Goal: Task Accomplishment & Management: Use online tool/utility

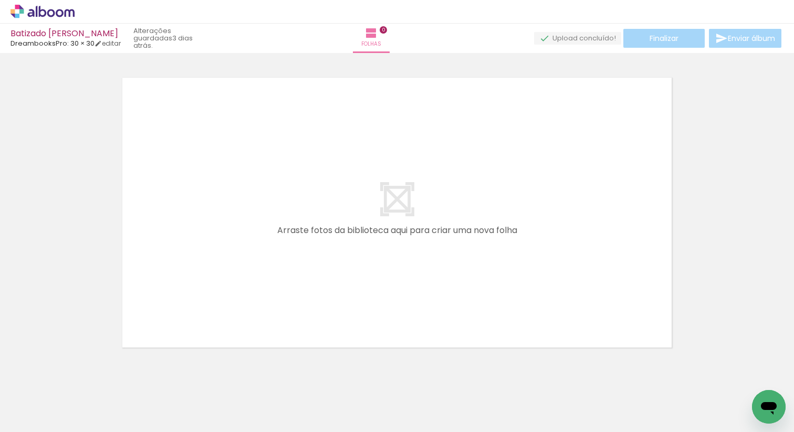
scroll to position [18, 0]
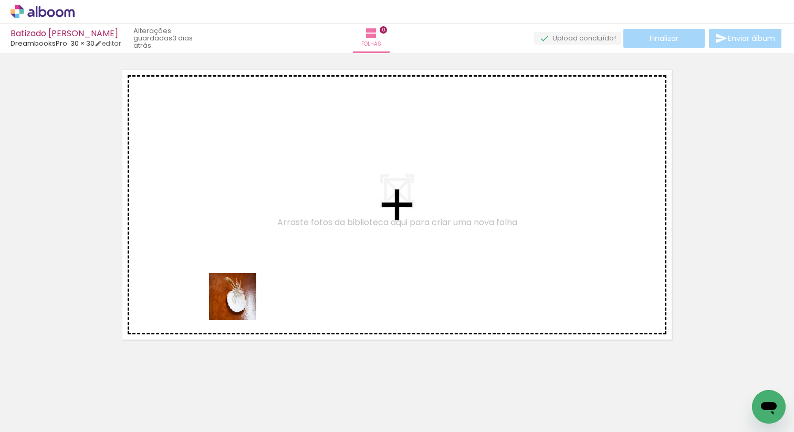
drag, startPoint x: 280, startPoint y: 408, endPoint x: 240, endPoint y: 304, distance: 111.8
click at [240, 304] on quentale-workspace at bounding box center [397, 216] width 794 height 432
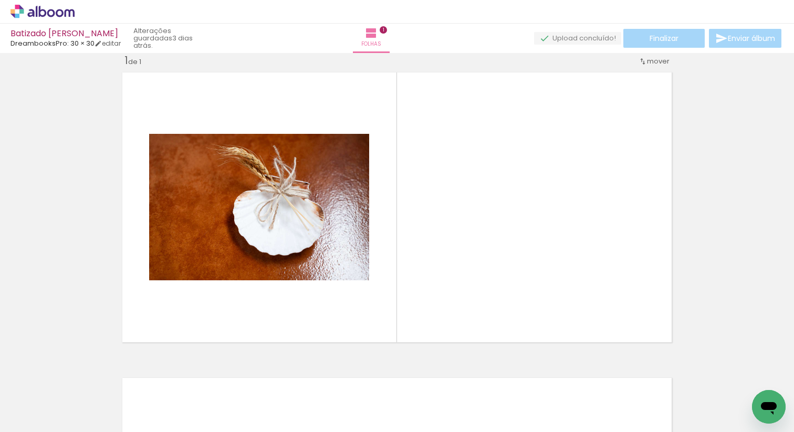
scroll to position [13, 0]
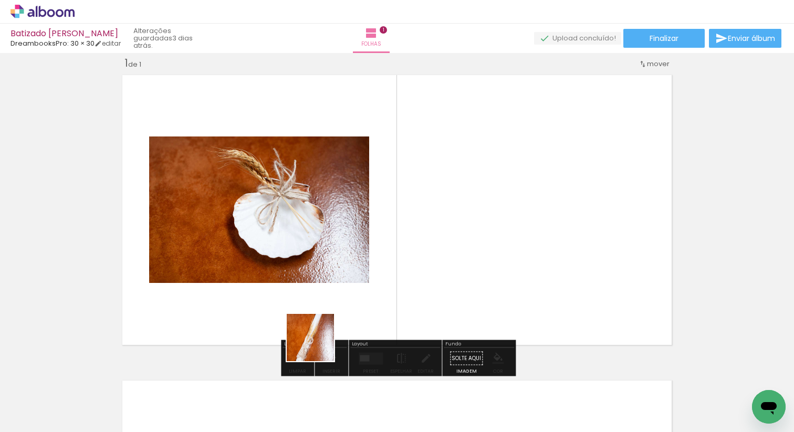
drag, startPoint x: 342, startPoint y: 397, endPoint x: 298, endPoint y: 302, distance: 105.2
click at [298, 302] on quentale-workspace at bounding box center [397, 216] width 794 height 432
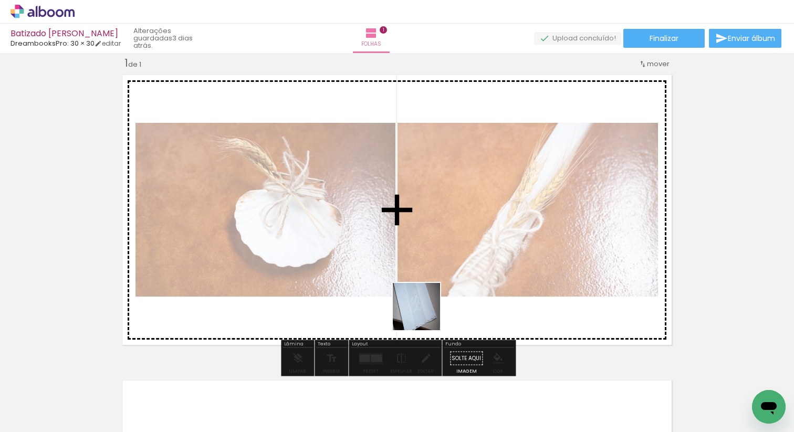
drag, startPoint x: 460, startPoint y: 394, endPoint x: 424, endPoint y: 313, distance: 89.1
click at [424, 313] on quentale-workspace at bounding box center [397, 216] width 794 height 432
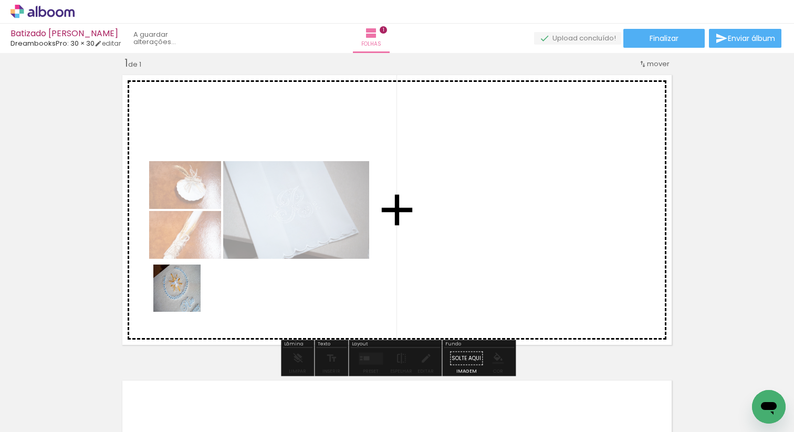
drag, startPoint x: 114, startPoint y: 403, endPoint x: 244, endPoint y: 286, distance: 174.3
click at [208, 278] on quentale-workspace at bounding box center [397, 216] width 794 height 432
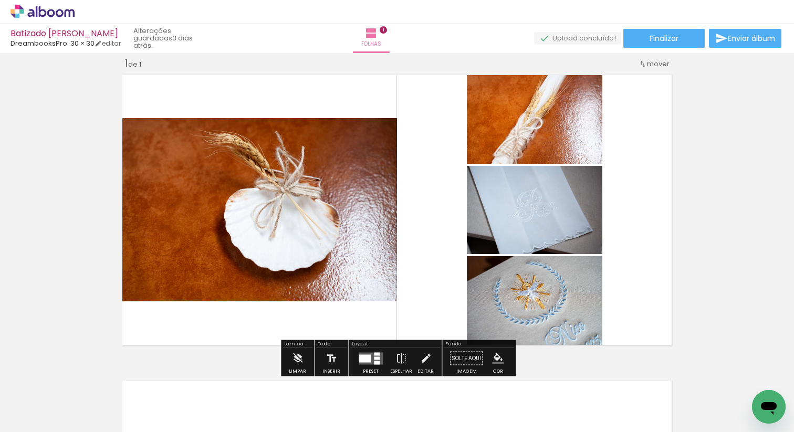
scroll to position [0, 144]
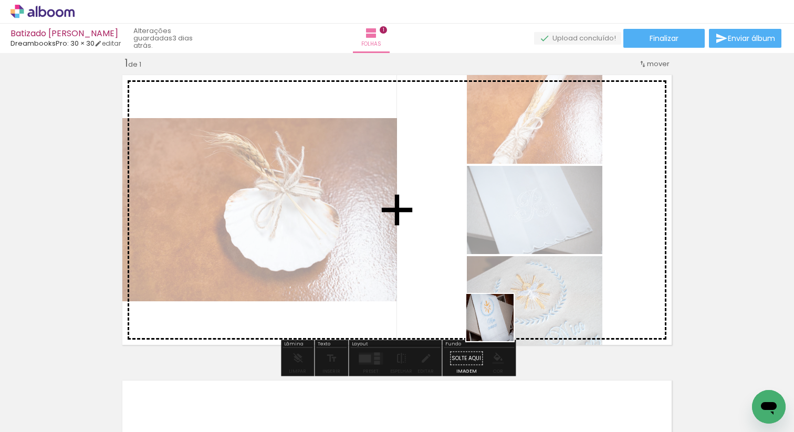
drag, startPoint x: 552, startPoint y: 403, endPoint x: 498, endPoint y: 325, distance: 94.7
click at [498, 325] on quentale-workspace at bounding box center [397, 216] width 794 height 432
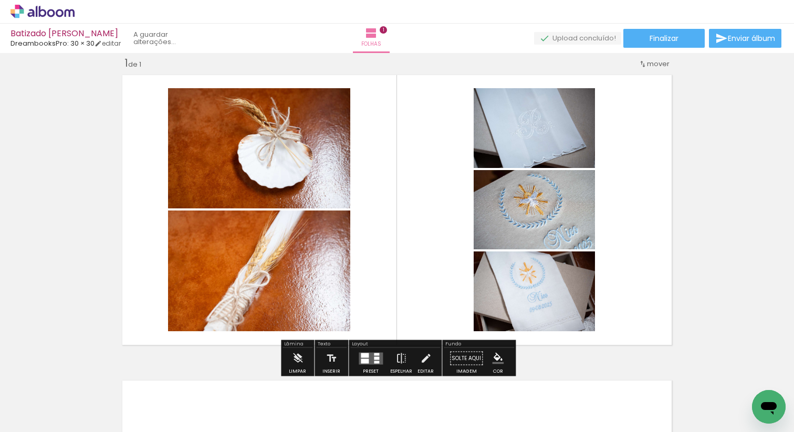
scroll to position [0, 302]
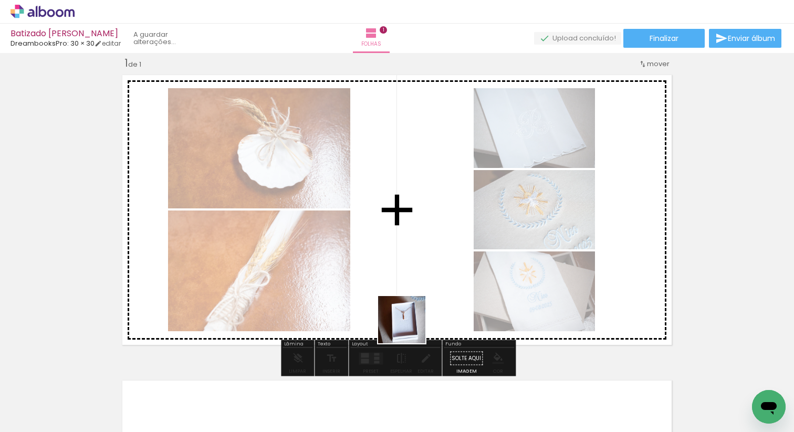
drag, startPoint x: 454, startPoint y: 395, endPoint x: 459, endPoint y: 353, distance: 42.3
click at [404, 319] on quentale-workspace at bounding box center [397, 216] width 794 height 432
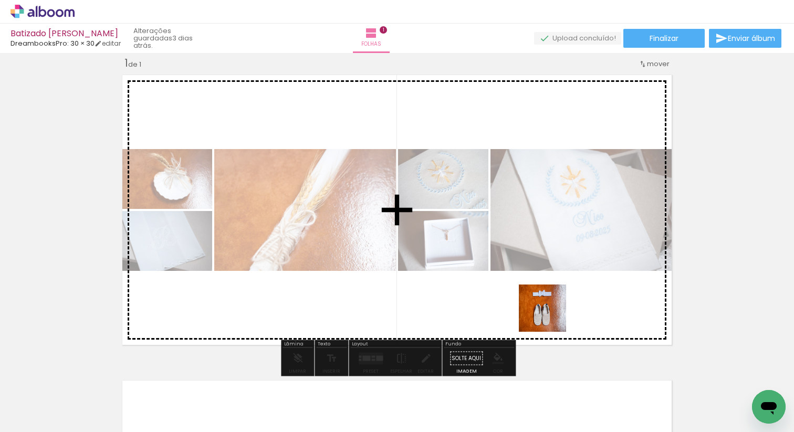
drag, startPoint x: 629, startPoint y: 401, endPoint x: 549, endPoint y: 315, distance: 117.8
click at [549, 315] on quentale-workspace at bounding box center [397, 216] width 794 height 432
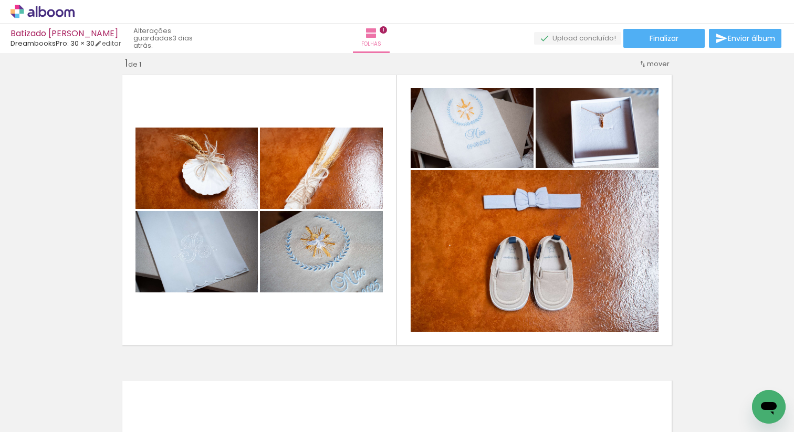
scroll to position [0, 1377]
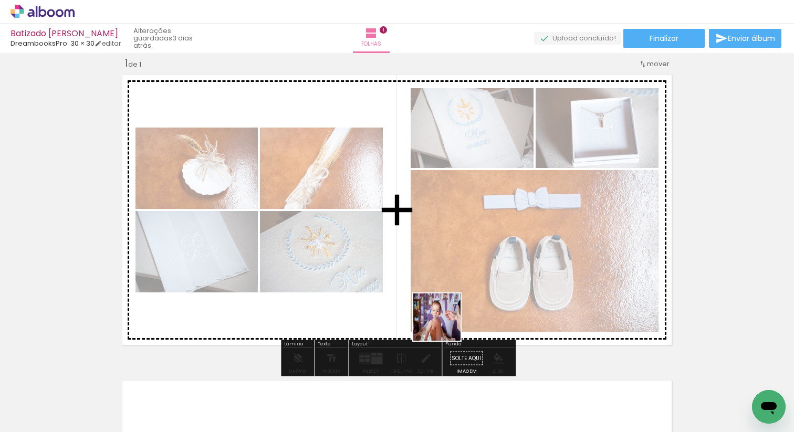
drag, startPoint x: 438, startPoint y: 397, endPoint x: 445, endPoint y: 309, distance: 88.5
click at [445, 309] on quentale-workspace at bounding box center [397, 216] width 794 height 432
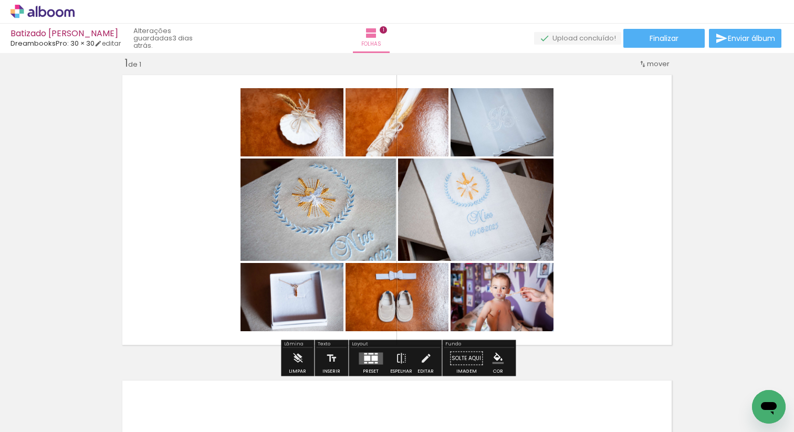
scroll to position [0, 1112]
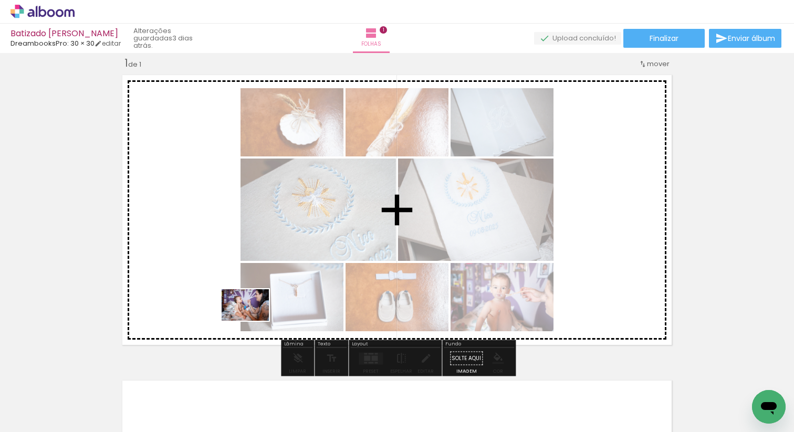
drag, startPoint x: 235, startPoint y: 400, endPoint x: 253, endPoint y: 321, distance: 80.9
click at [253, 321] on quentale-workspace at bounding box center [397, 216] width 794 height 432
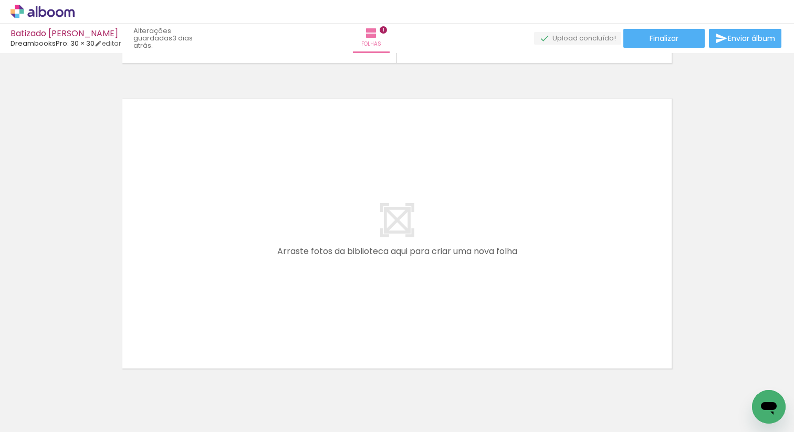
scroll to position [0, 1692]
click at [485, 396] on div at bounding box center [472, 397] width 52 height 35
drag, startPoint x: 530, startPoint y: 403, endPoint x: 564, endPoint y: 404, distance: 34.1
click at [533, 403] on div at bounding box center [531, 397] width 52 height 35
drag, startPoint x: 590, startPoint y: 405, endPoint x: 634, endPoint y: 405, distance: 43.6
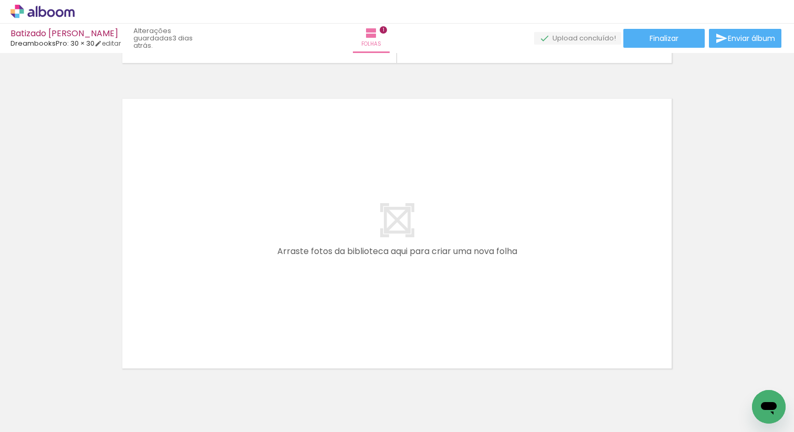
click at [594, 405] on div at bounding box center [588, 396] width 47 height 31
drag, startPoint x: 650, startPoint y: 406, endPoint x: 555, endPoint y: 320, distance: 127.9
click at [555, 320] on quentale-workspace at bounding box center [397, 216] width 794 height 432
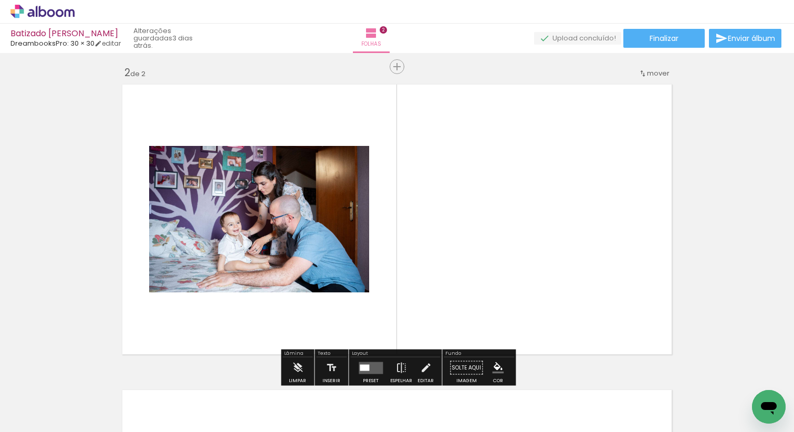
scroll to position [319, 0]
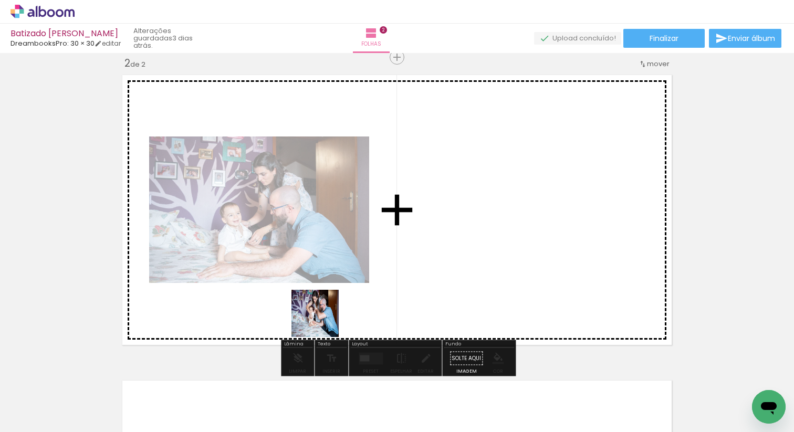
drag, startPoint x: 290, startPoint y: 401, endPoint x: 323, endPoint y: 321, distance: 86.2
click at [323, 321] on quentale-workspace at bounding box center [397, 216] width 794 height 432
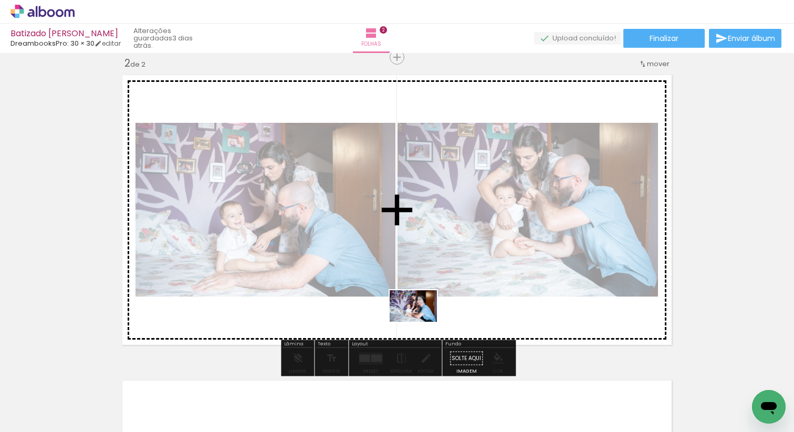
drag, startPoint x: 417, startPoint y: 412, endPoint x: 421, endPoint y: 320, distance: 91.9
click at [421, 320] on quentale-workspace at bounding box center [397, 216] width 794 height 432
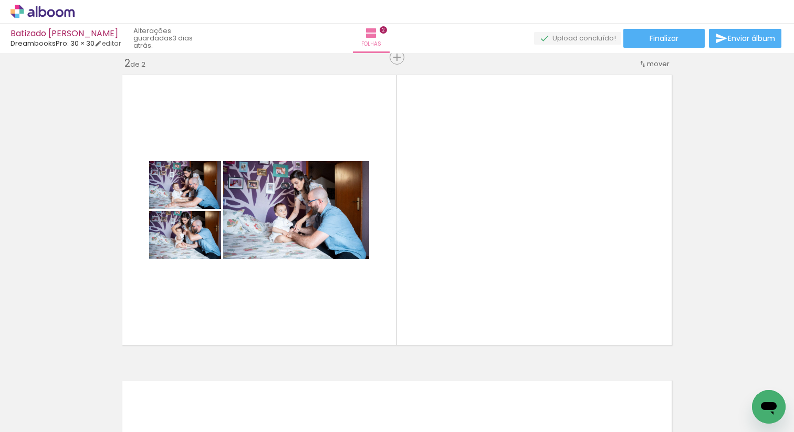
scroll to position [0, 2074]
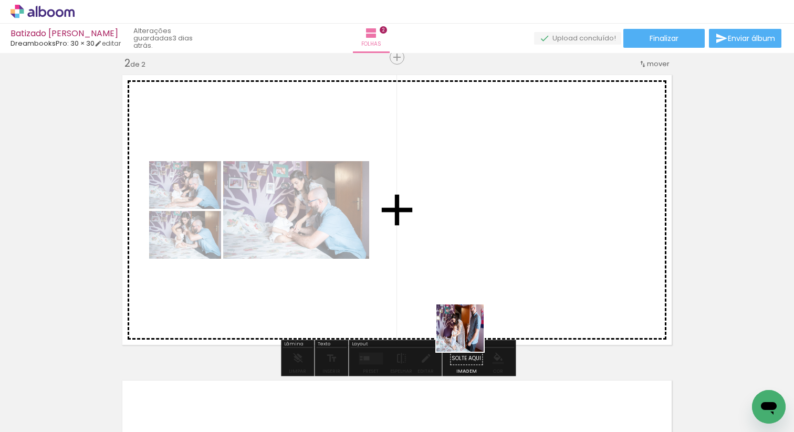
drag, startPoint x: 498, startPoint y: 405, endPoint x: 463, endPoint y: 325, distance: 87.4
click at [463, 325] on quentale-workspace at bounding box center [397, 216] width 794 height 432
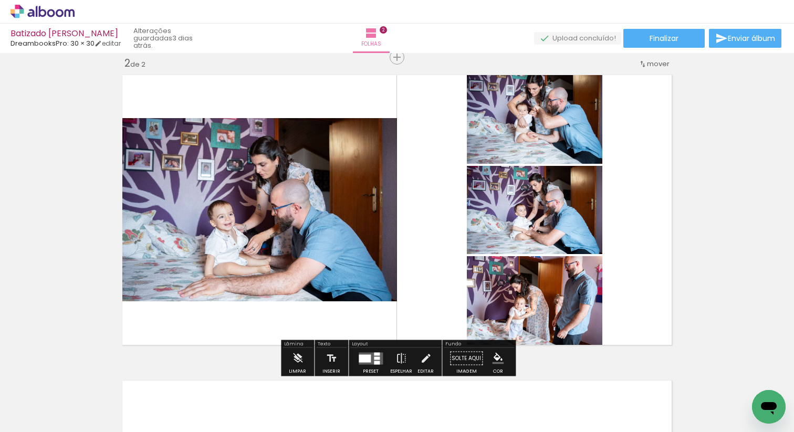
scroll to position [0, 2250]
drag, startPoint x: 206, startPoint y: 404, endPoint x: 194, endPoint y: 404, distance: 12.1
click at [206, 404] on div at bounding box center [208, 397] width 52 height 35
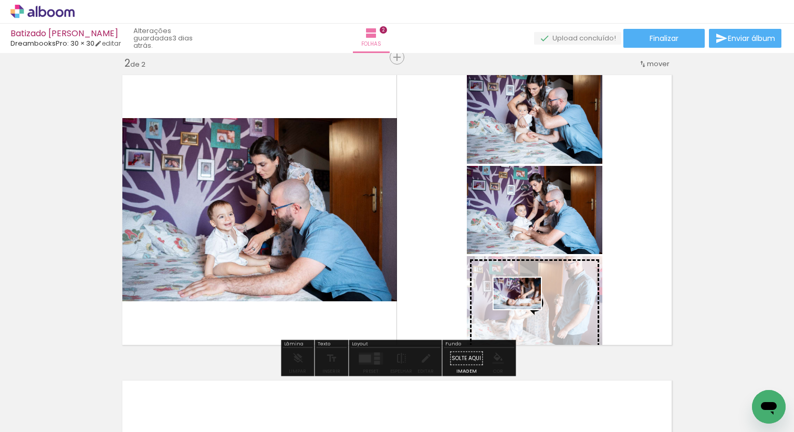
drag, startPoint x: 145, startPoint y: 403, endPoint x: 525, endPoint y: 309, distance: 391.4
click at [525, 309] on quentale-workspace at bounding box center [397, 216] width 794 height 432
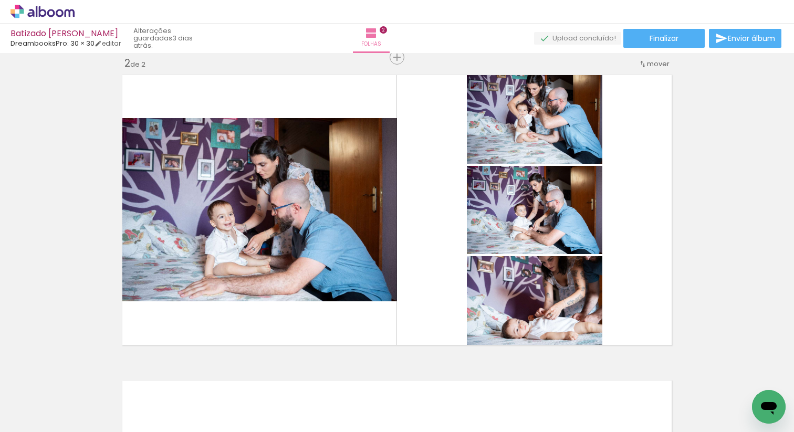
scroll to position [0, 2346]
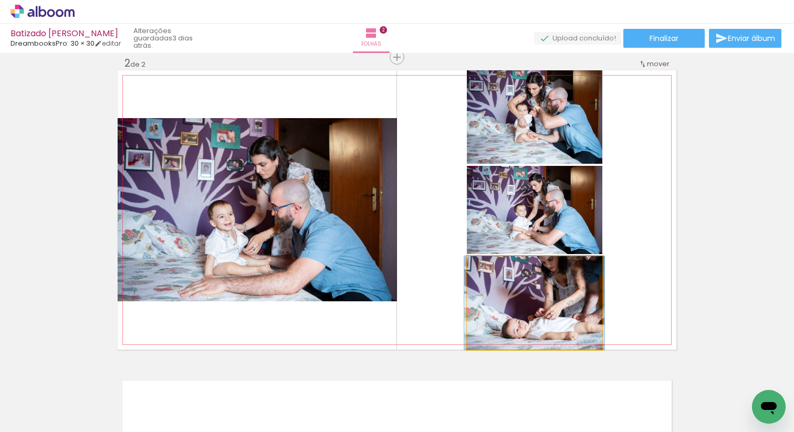
drag, startPoint x: 503, startPoint y: 313, endPoint x: 414, endPoint y: 432, distance: 148.0
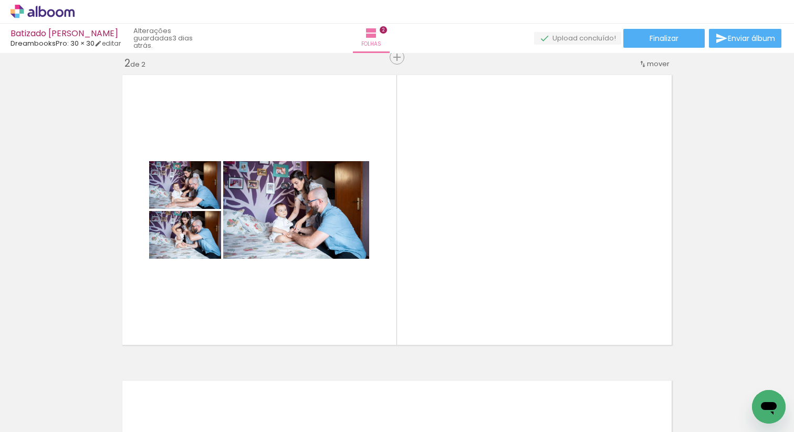
scroll to position [0, 2972]
click at [562, 402] on div at bounding box center [544, 397] width 52 height 35
drag, startPoint x: 558, startPoint y: 404, endPoint x: 526, endPoint y: 316, distance: 93.8
click at [526, 316] on quentale-workspace at bounding box center [397, 216] width 794 height 432
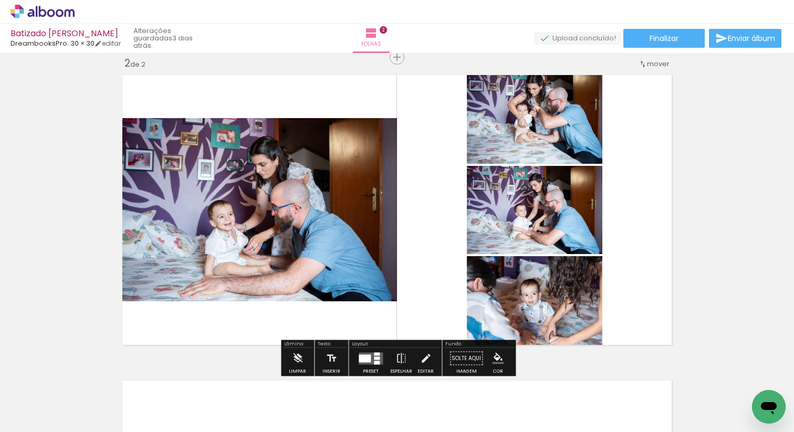
scroll to position [0, 3116]
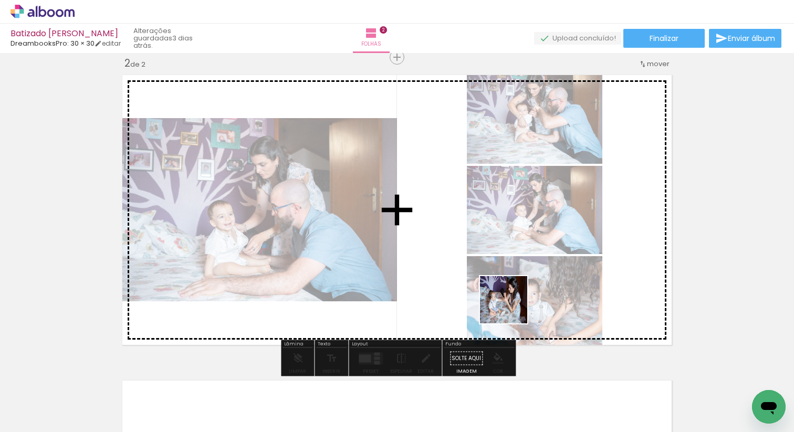
drag, startPoint x: 531, startPoint y: 408, endPoint x: 537, endPoint y: 348, distance: 61.2
click at [511, 307] on quentale-workspace at bounding box center [397, 216] width 794 height 432
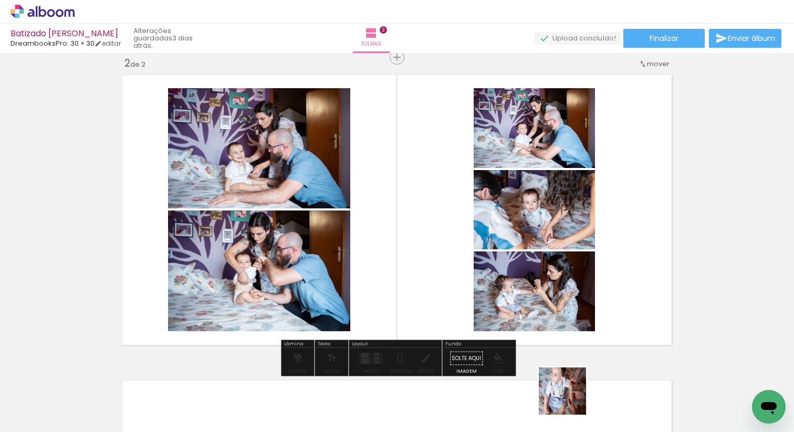
drag, startPoint x: 573, startPoint y: 407, endPoint x: 527, endPoint y: 316, distance: 102.8
click at [528, 313] on quentale-workspace at bounding box center [397, 216] width 794 height 432
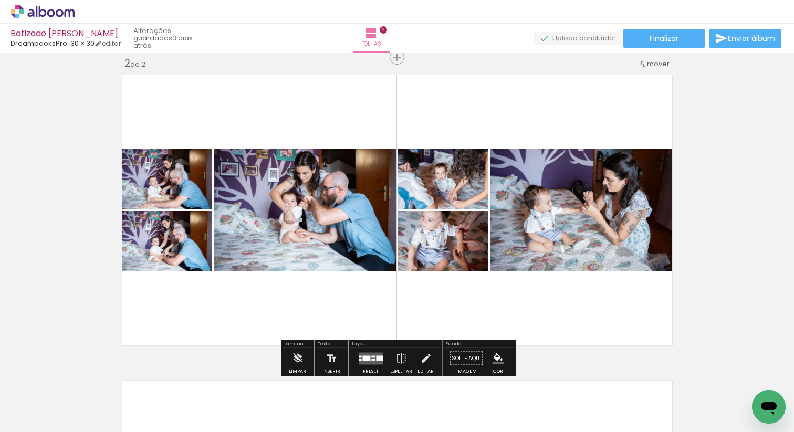
scroll to position [0, 2789]
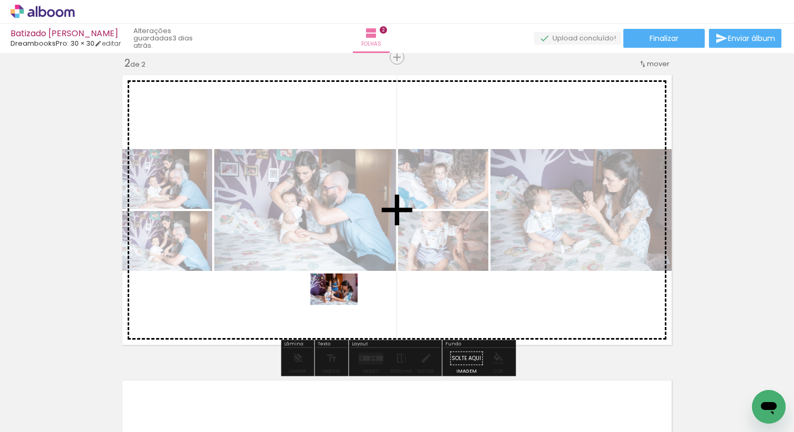
drag, startPoint x: 313, startPoint y: 400, endPoint x: 343, endPoint y: 302, distance: 102.5
click at [343, 302] on quentale-workspace at bounding box center [397, 216] width 794 height 432
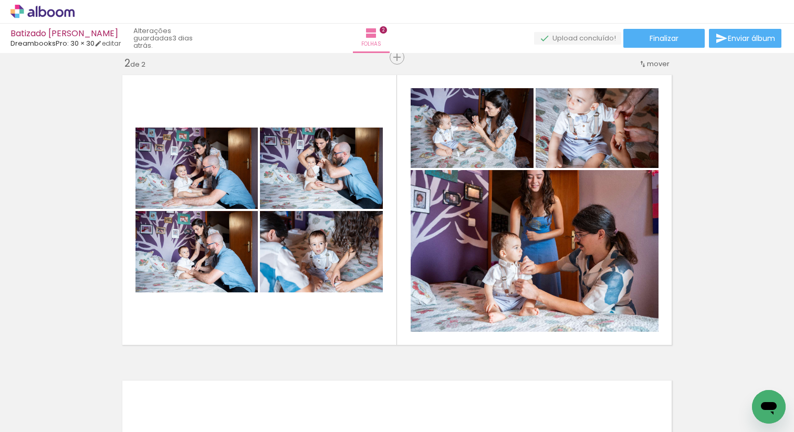
scroll to position [0, 2604]
click at [266, 404] on div at bounding box center [265, 397] width 52 height 35
click at [259, 408] on div at bounding box center [245, 397] width 52 height 35
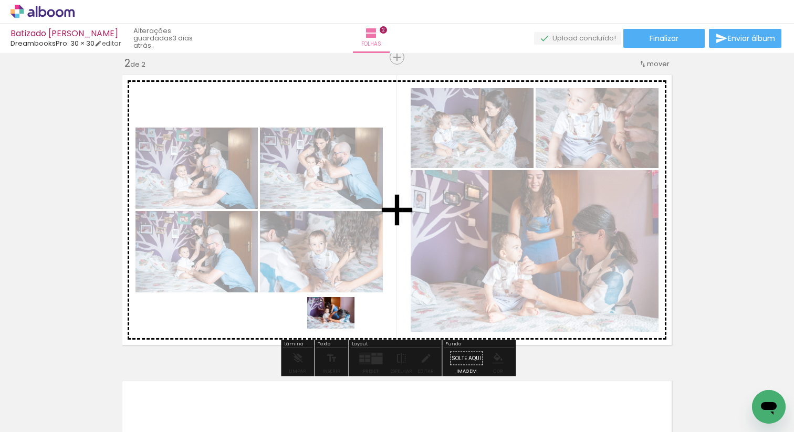
drag, startPoint x: 309, startPoint y: 407, endPoint x: 339, endPoint y: 329, distance: 84.1
click at [339, 329] on quentale-workspace at bounding box center [397, 216] width 794 height 432
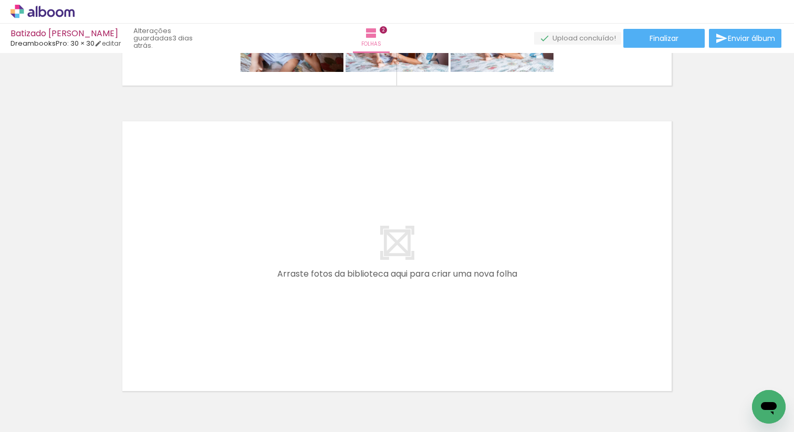
scroll to position [0, 3537]
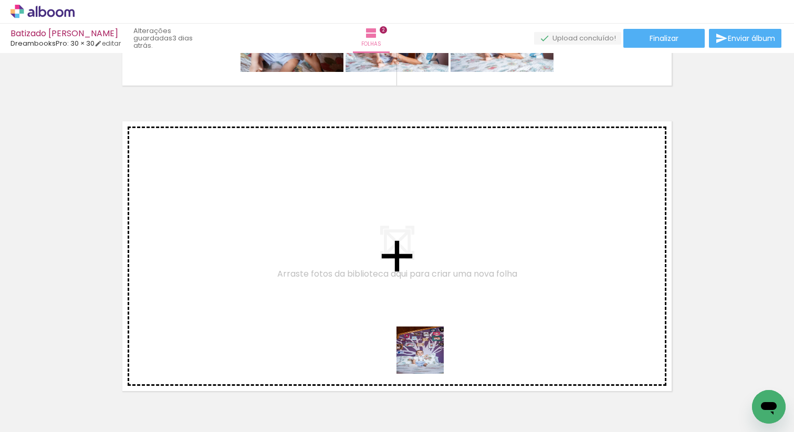
drag, startPoint x: 428, startPoint y: 358, endPoint x: 409, endPoint y: 319, distance: 43.2
click at [409, 319] on quentale-workspace at bounding box center [397, 216] width 794 height 432
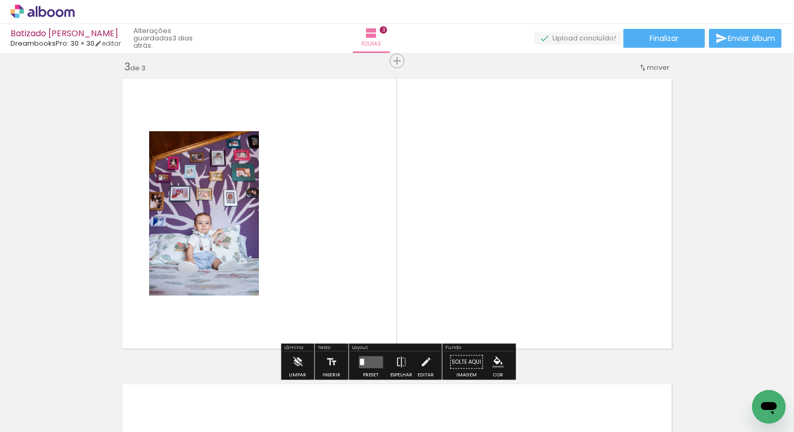
scroll to position [624, 0]
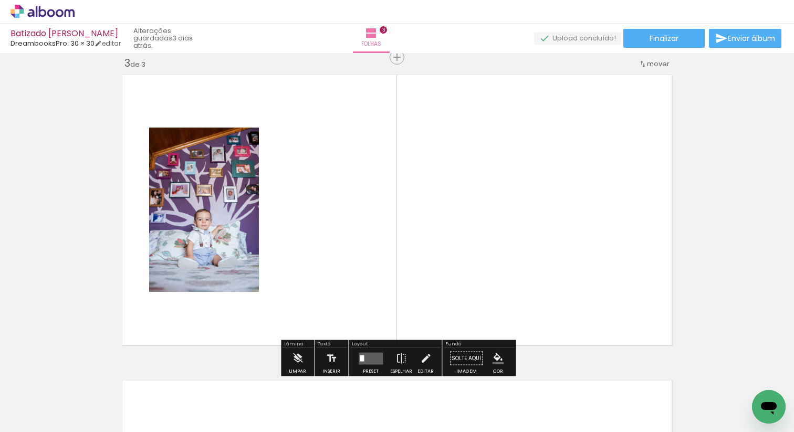
click at [582, 407] on div at bounding box center [567, 397] width 52 height 35
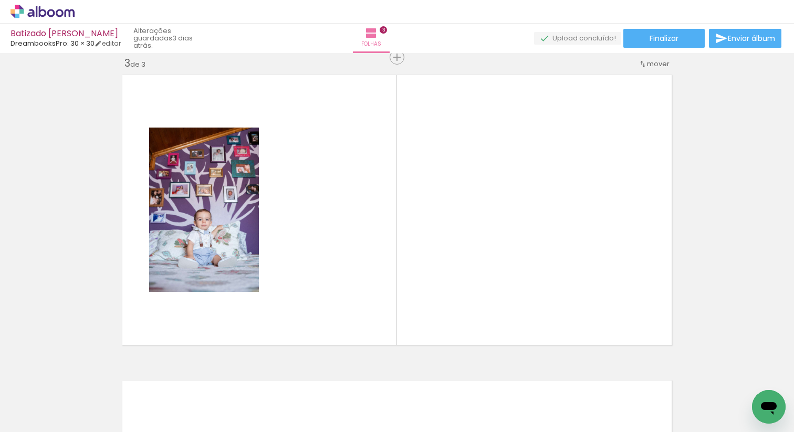
click at [537, 406] on div at bounding box center [525, 397] width 52 height 35
drag, startPoint x: 461, startPoint y: 404, endPoint x: 423, endPoint y: 400, distance: 38.0
click at [460, 404] on div at bounding box center [466, 396] width 47 height 31
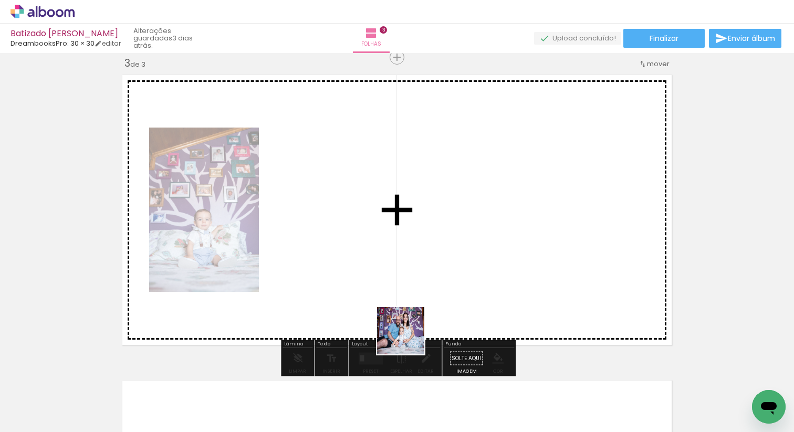
drag, startPoint x: 419, startPoint y: 400, endPoint x: 398, endPoint y: 296, distance: 106.2
click at [398, 296] on quentale-workspace at bounding box center [397, 216] width 794 height 432
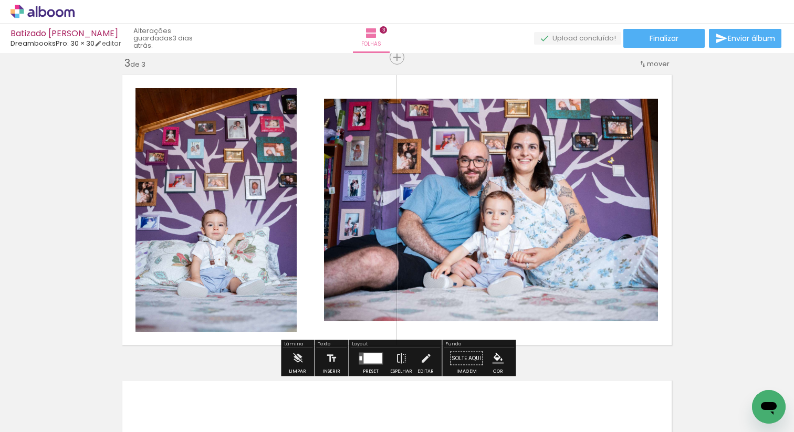
scroll to position [0, 3827]
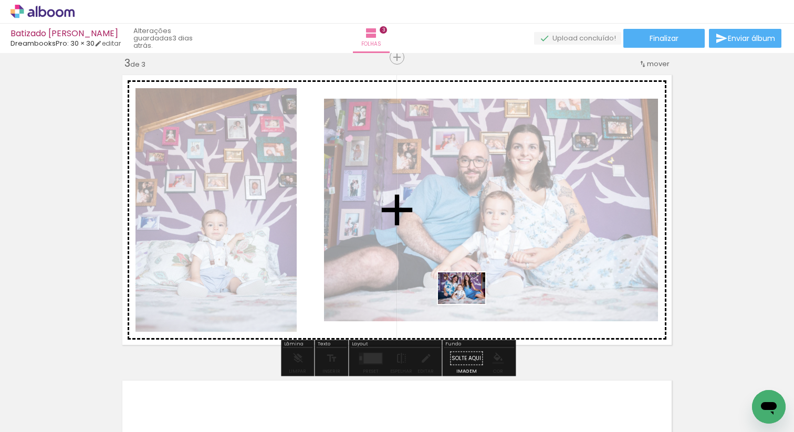
drag, startPoint x: 512, startPoint y: 403, endPoint x: 469, endPoint y: 304, distance: 108.0
click at [469, 304] on quentale-workspace at bounding box center [397, 216] width 794 height 432
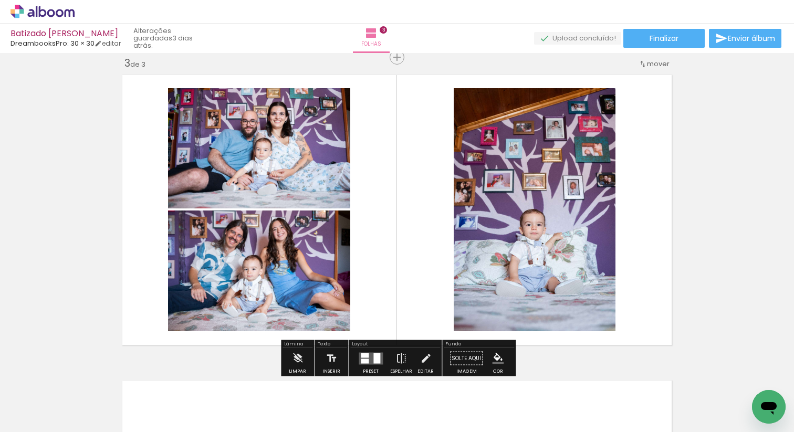
scroll to position [0, 3336]
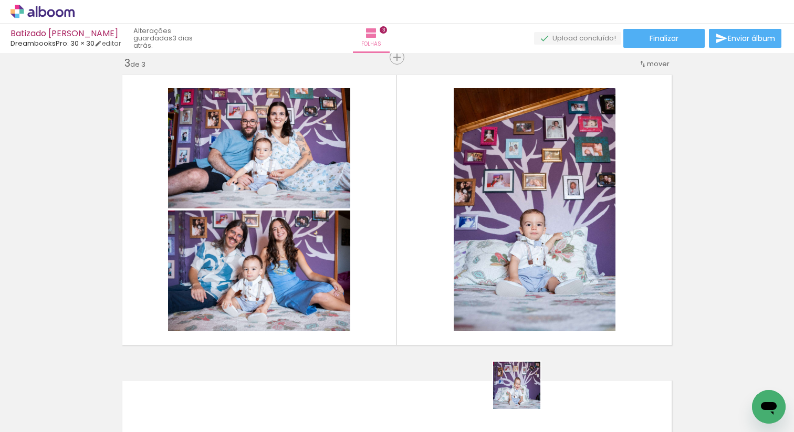
drag, startPoint x: 544, startPoint y: 408, endPoint x: 447, endPoint y: 315, distance: 134.4
click at [447, 315] on quentale-workspace at bounding box center [397, 216] width 794 height 432
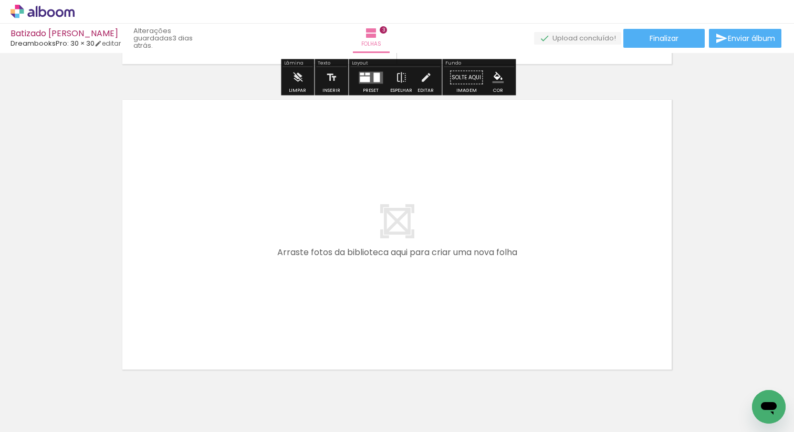
scroll to position [906, 0]
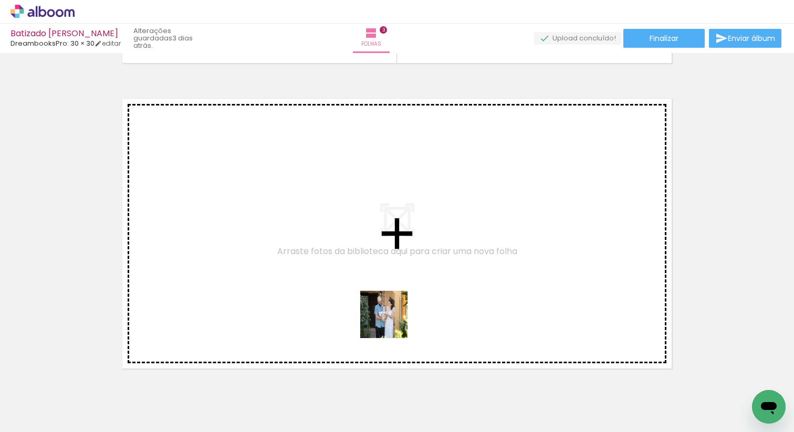
drag, startPoint x: 478, startPoint y: 403, endPoint x: 391, endPoint y: 322, distance: 119.2
click at [391, 322] on quentale-workspace at bounding box center [397, 216] width 794 height 432
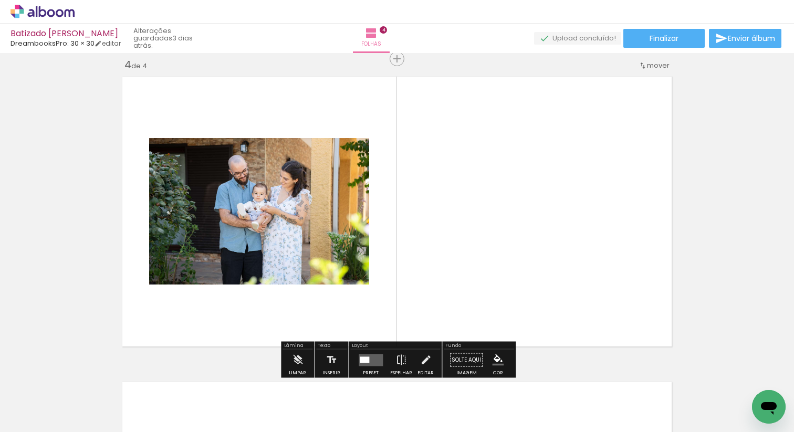
scroll to position [930, 0]
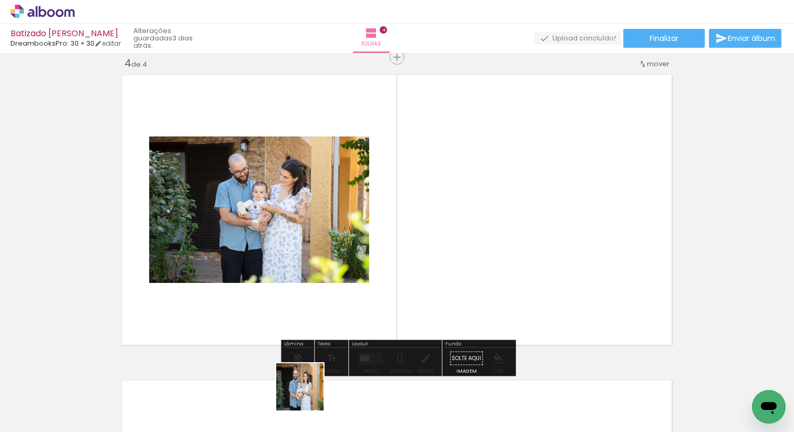
drag, startPoint x: 308, startPoint y: 402, endPoint x: 308, endPoint y: 328, distance: 73.5
click at [308, 328] on quentale-workspace at bounding box center [397, 216] width 794 height 432
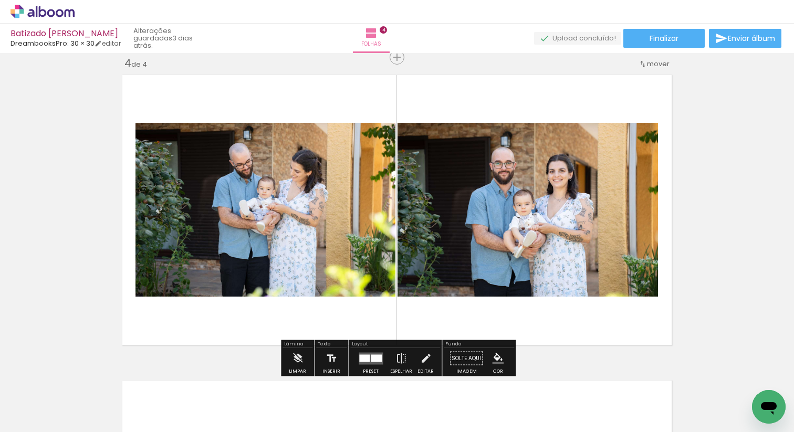
scroll to position [0, 4479]
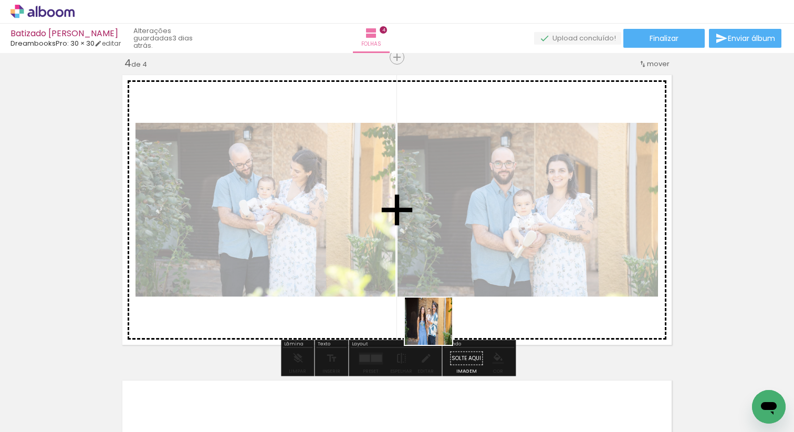
drag, startPoint x: 457, startPoint y: 405, endPoint x: 436, endPoint y: 322, distance: 86.1
click at [436, 322] on quentale-workspace at bounding box center [397, 216] width 794 height 432
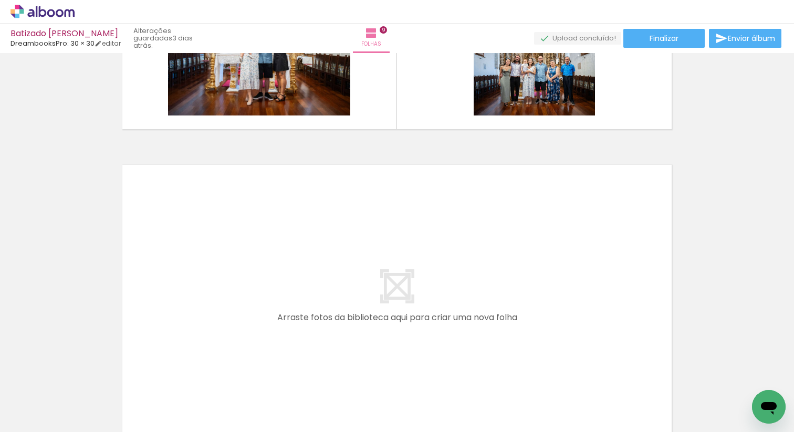
scroll to position [2716, 0]
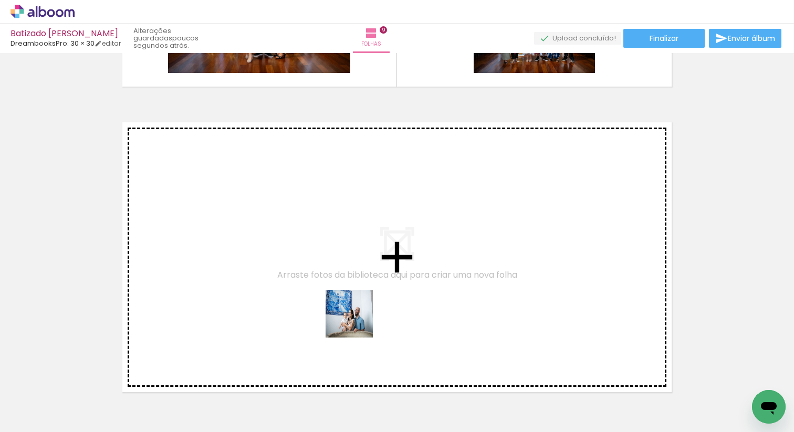
drag, startPoint x: 400, startPoint y: 404, endPoint x: 349, endPoint y: 311, distance: 106.7
click at [349, 311] on quentale-workspace at bounding box center [397, 216] width 794 height 432
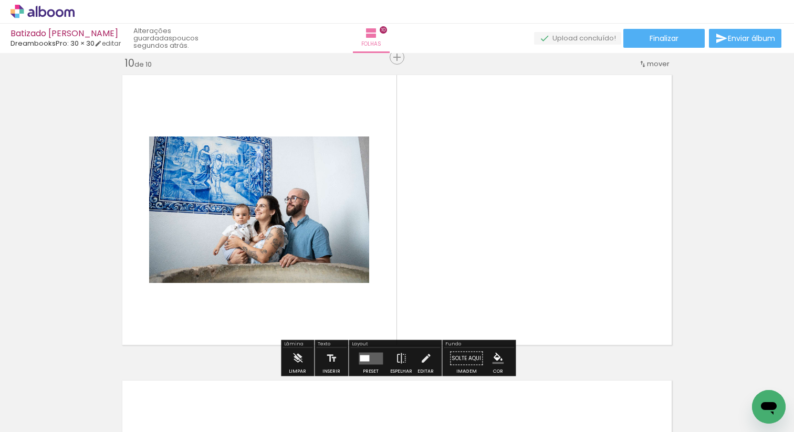
scroll to position [0, 9042]
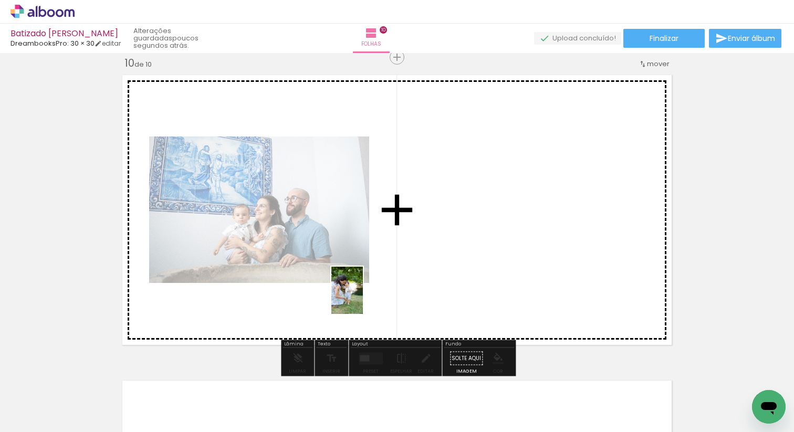
drag, startPoint x: 421, startPoint y: 400, endPoint x: 363, endPoint y: 298, distance: 117.3
click at [363, 298] on quentale-workspace at bounding box center [397, 216] width 794 height 432
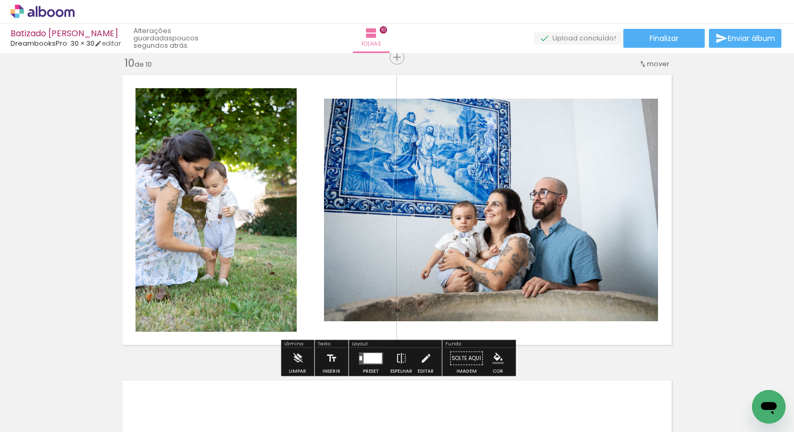
scroll to position [0, 9295]
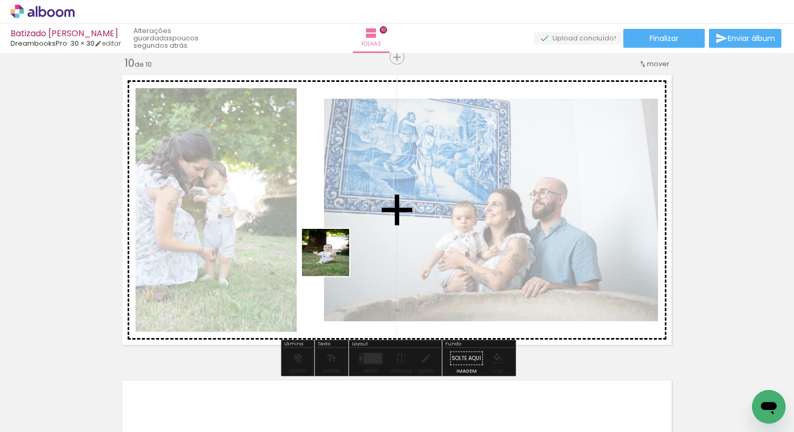
drag, startPoint x: 454, startPoint y: 413, endPoint x: 333, endPoint y: 260, distance: 194.3
click at [333, 260] on quentale-workspace at bounding box center [397, 216] width 794 height 432
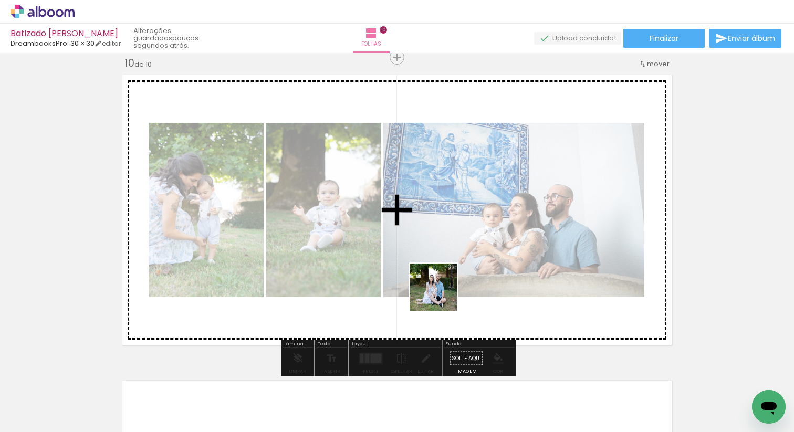
drag, startPoint x: 520, startPoint y: 404, endPoint x: 441, endPoint y: 295, distance: 134.9
click at [441, 295] on quentale-workspace at bounding box center [397, 216] width 794 height 432
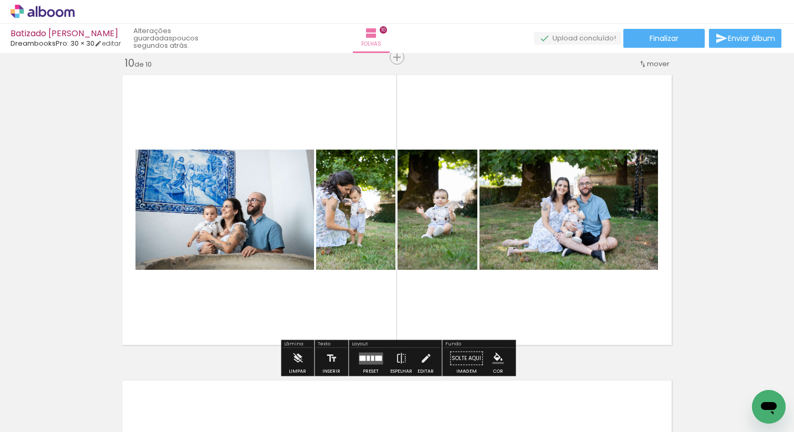
scroll to position [0, 9499]
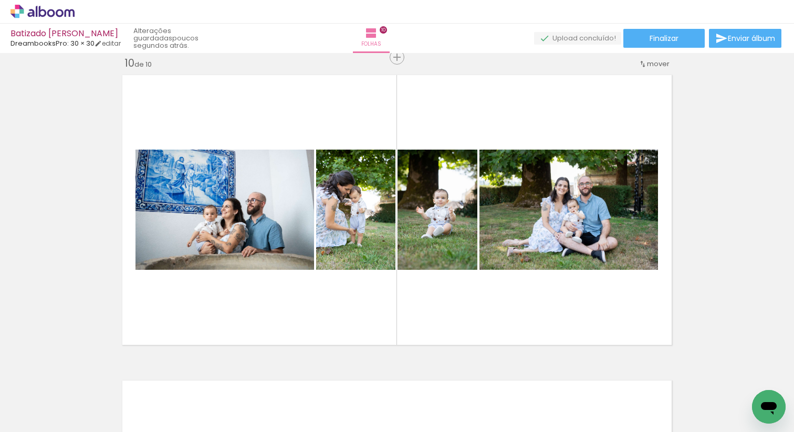
click at [484, 401] on div at bounding box center [484, 397] width 52 height 35
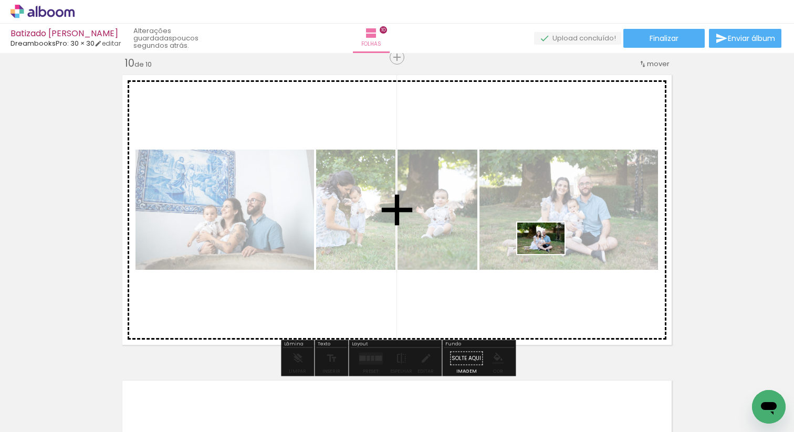
drag, startPoint x: 439, startPoint y: 407, endPoint x: 549, endPoint y: 254, distance: 188.2
click at [549, 254] on quentale-workspace at bounding box center [397, 216] width 794 height 432
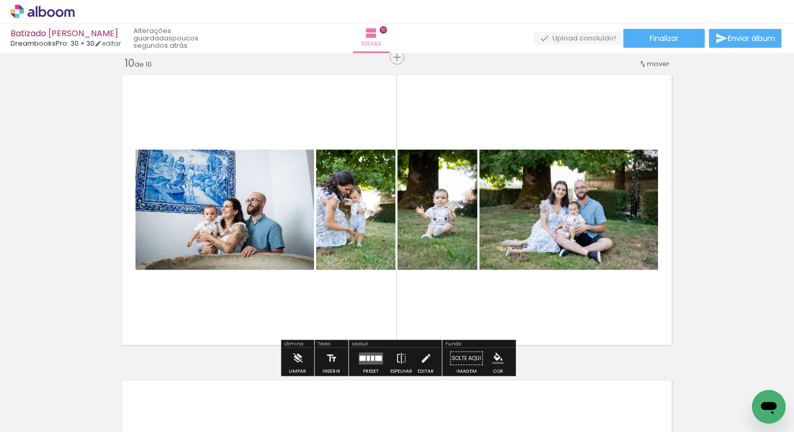
scroll to position [0, 9635]
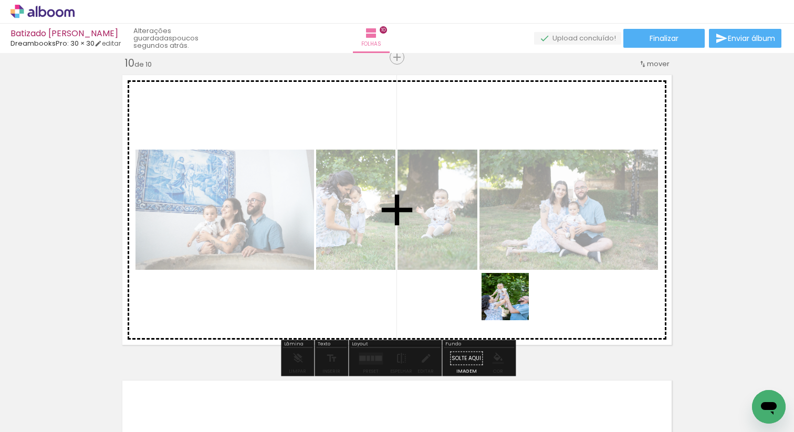
drag, startPoint x: 576, startPoint y: 407, endPoint x: 513, endPoint y: 304, distance: 120.5
click at [513, 304] on quentale-workspace at bounding box center [397, 216] width 794 height 432
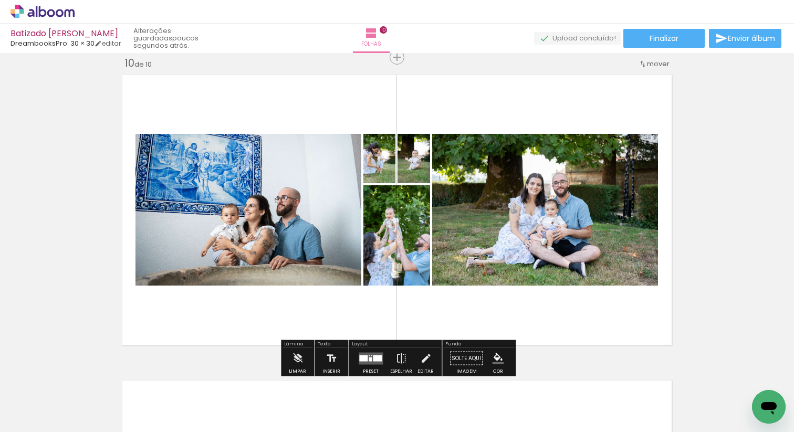
scroll to position [0, 10009]
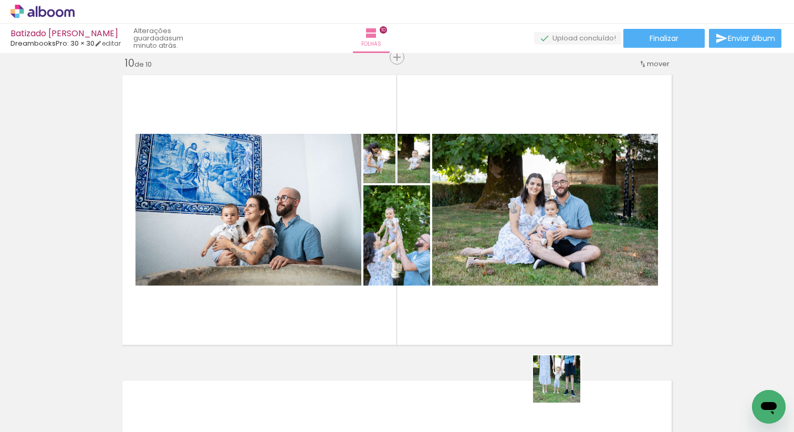
drag, startPoint x: 568, startPoint y: 396, endPoint x: 526, endPoint y: 293, distance: 110.5
click at [526, 293] on quentale-workspace at bounding box center [397, 216] width 794 height 432
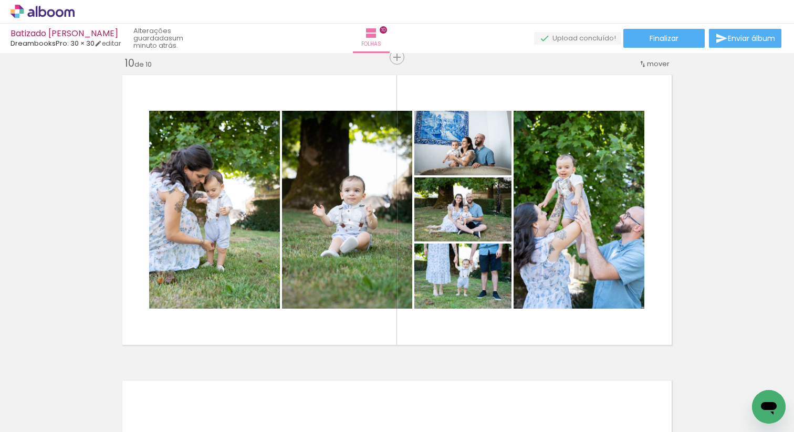
scroll to position [0, 10348]
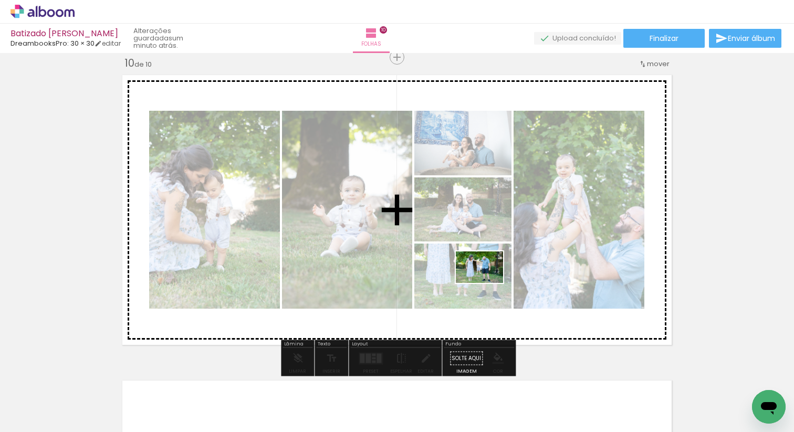
drag, startPoint x: 524, startPoint y: 400, endPoint x: 487, endPoint y: 283, distance: 122.4
click at [487, 283] on quentale-workspace at bounding box center [397, 216] width 794 height 432
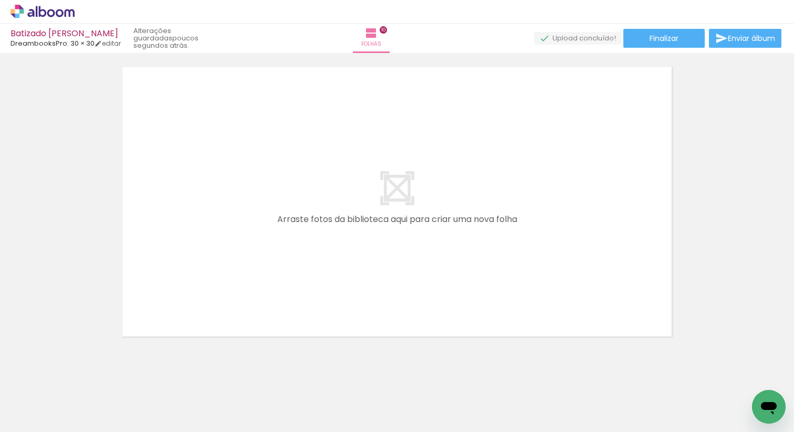
scroll to position [0, 13172]
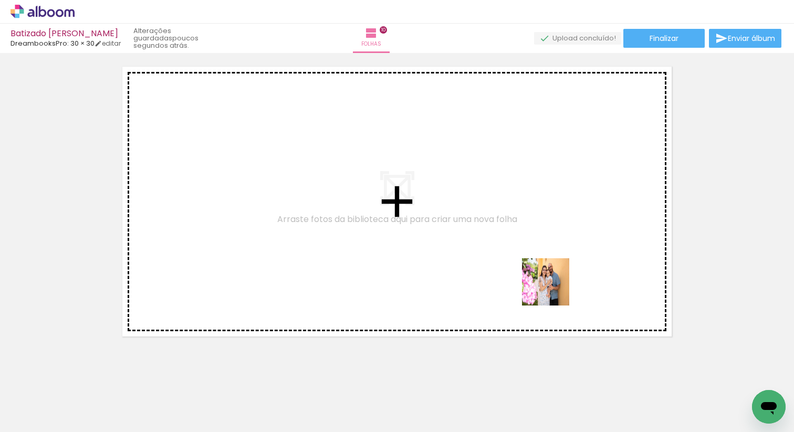
drag, startPoint x: 677, startPoint y: 398, endPoint x: 538, endPoint y: 278, distance: 183.8
click at [538, 278] on quentale-workspace at bounding box center [397, 216] width 794 height 432
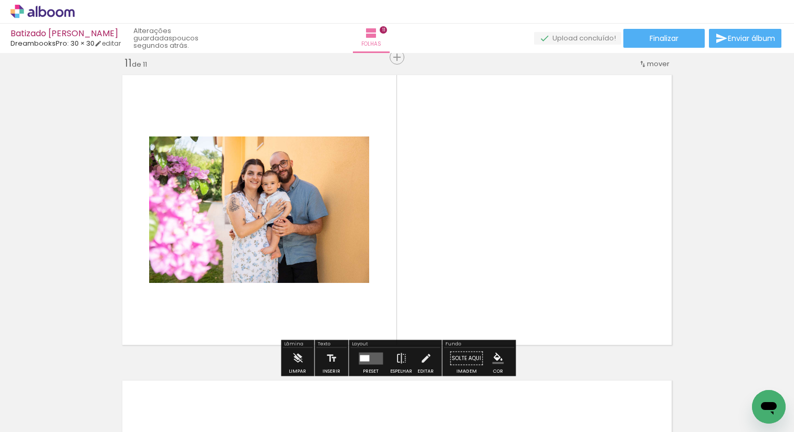
scroll to position [0, 13002]
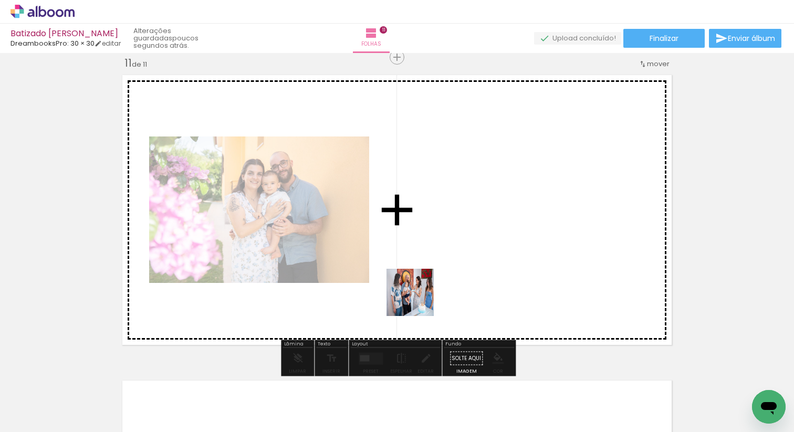
drag, startPoint x: 396, startPoint y: 404, endPoint x: 418, endPoint y: 303, distance: 102.6
click at [421, 295] on quentale-workspace at bounding box center [397, 216] width 794 height 432
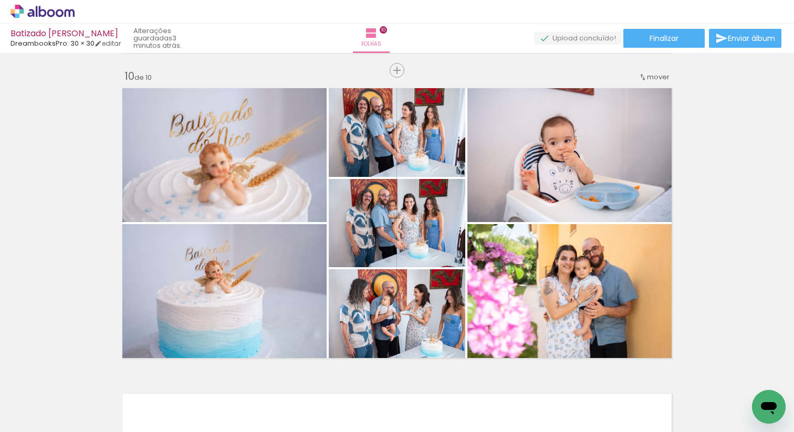
scroll to position [2764, 0]
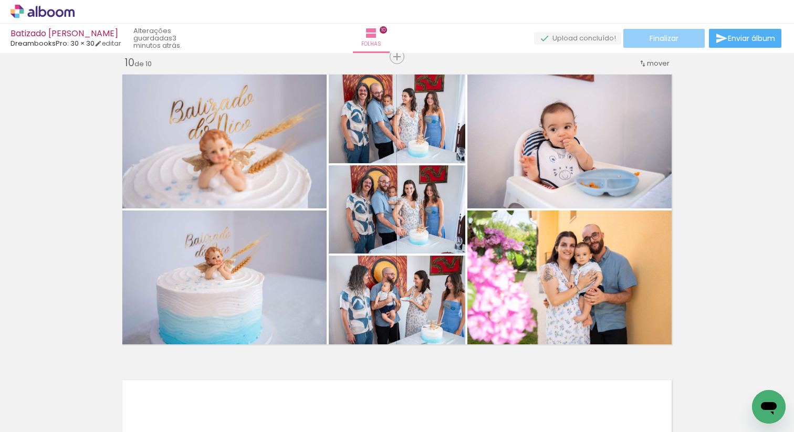
click at [668, 47] on paper-button "Finalizar" at bounding box center [663, 38] width 81 height 19
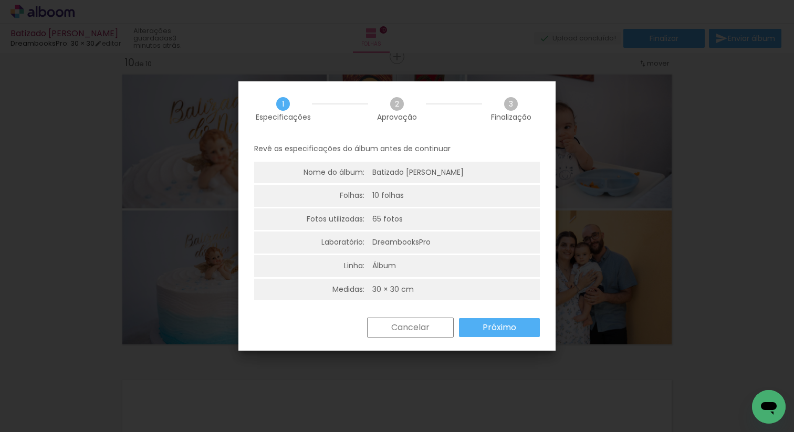
click at [513, 336] on paper-button "Próximo" at bounding box center [499, 327] width 81 height 19
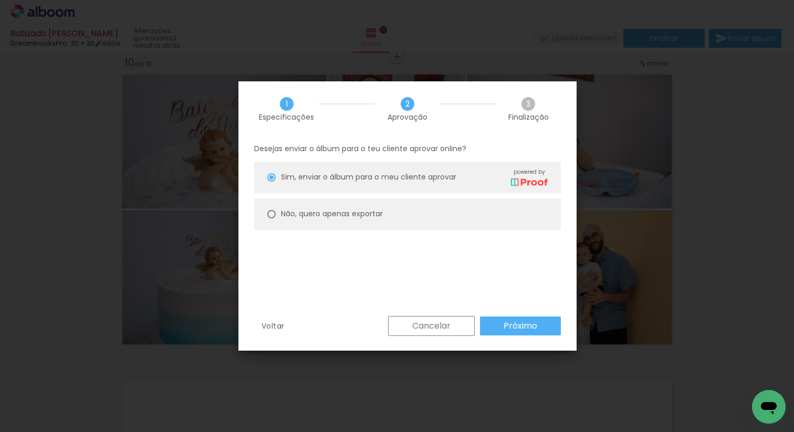
click at [0, 0] on slot "Próximo" at bounding box center [0, 0] width 0 height 0
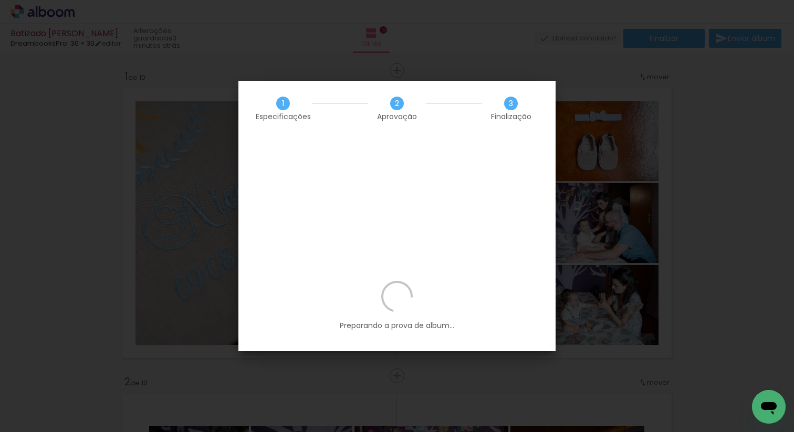
scroll to position [0, 8312]
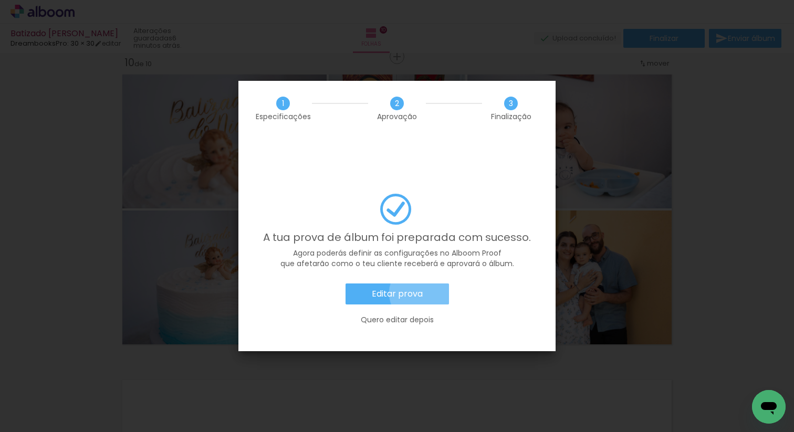
click at [0, 0] on slot "Editar prova" at bounding box center [0, 0] width 0 height 0
